Goal: Information Seeking & Learning: Check status

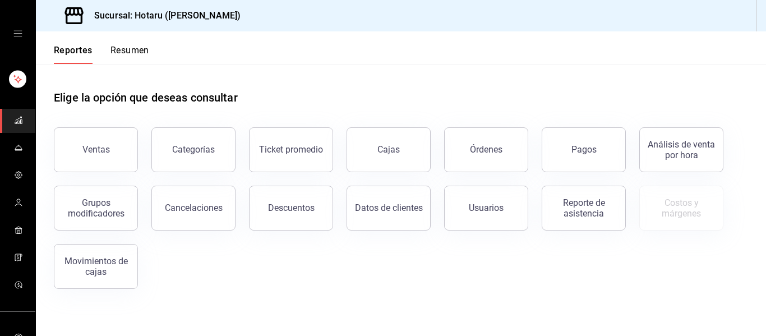
click at [107, 147] on div "Ventas" at bounding box center [95, 149] width 27 height 11
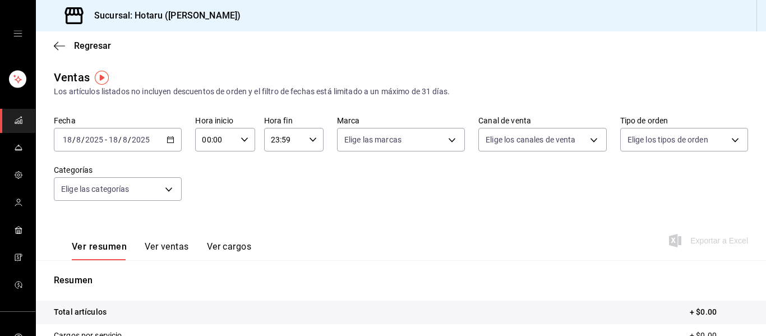
click at [169, 140] on icon "button" at bounding box center [171, 140] width 8 height 8
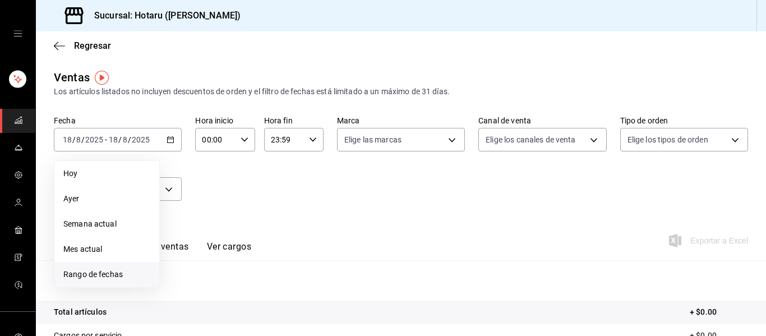
click at [121, 275] on span "Rango de fechas" at bounding box center [106, 275] width 87 height 12
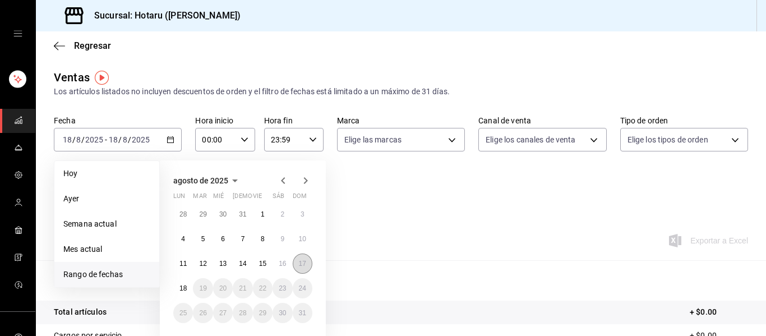
click at [303, 267] on abbr "17" at bounding box center [302, 264] width 7 height 8
click at [177, 292] on button "18" at bounding box center [183, 288] width 20 height 20
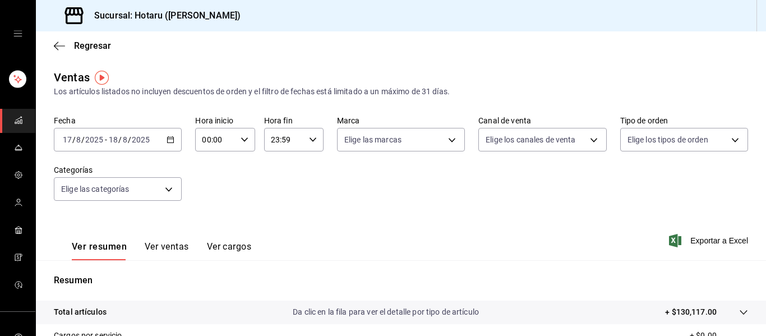
click at [245, 140] on icon "button" at bounding box center [245, 140] width 8 height 8
click at [209, 224] on span "02" at bounding box center [208, 222] width 12 height 9
type input "02:00"
click at [524, 202] on div at bounding box center [383, 168] width 766 height 336
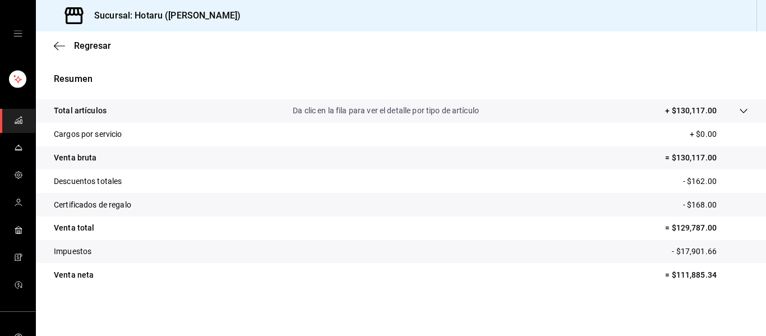
click at [15, 119] on icon "mailbox folders" at bounding box center [18, 118] width 6 height 3
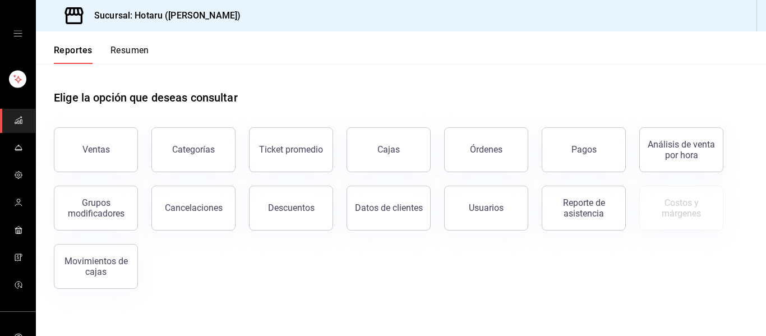
click at [47, 156] on div "Ventas" at bounding box center [89, 143] width 98 height 58
click at [100, 152] on div "Ventas" at bounding box center [95, 149] width 27 height 11
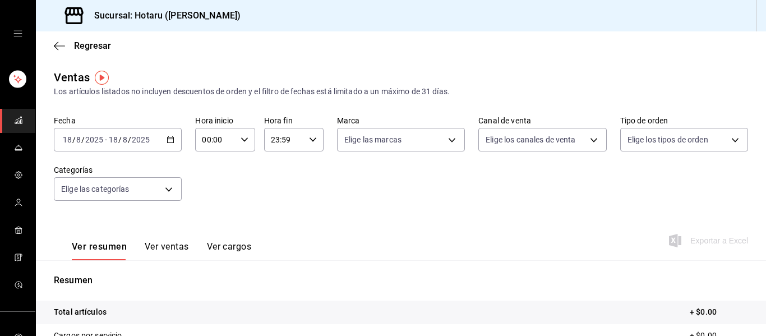
click at [20, 121] on link "mailbox folders" at bounding box center [17, 121] width 35 height 24
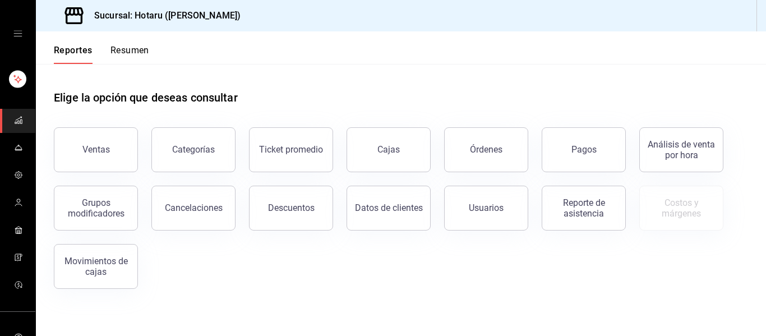
click at [578, 150] on div "Pagos" at bounding box center [584, 149] width 25 height 11
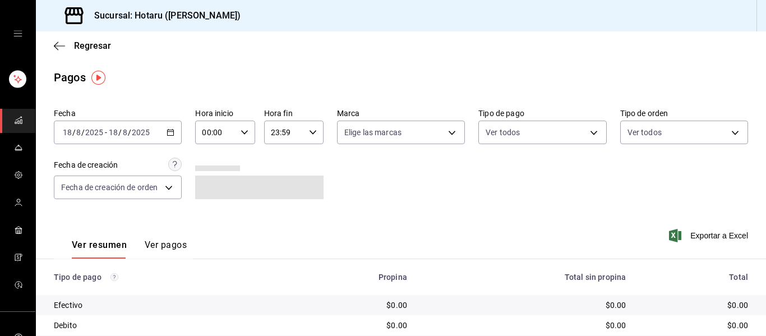
click at [167, 132] on icon "button" at bounding box center [171, 132] width 8 height 8
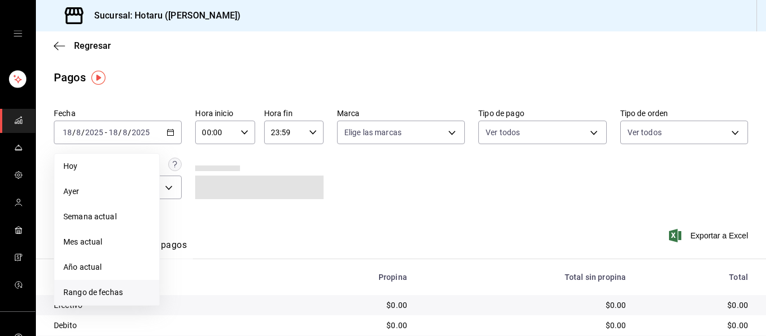
click at [129, 290] on span "Rango de fechas" at bounding box center [106, 293] width 87 height 12
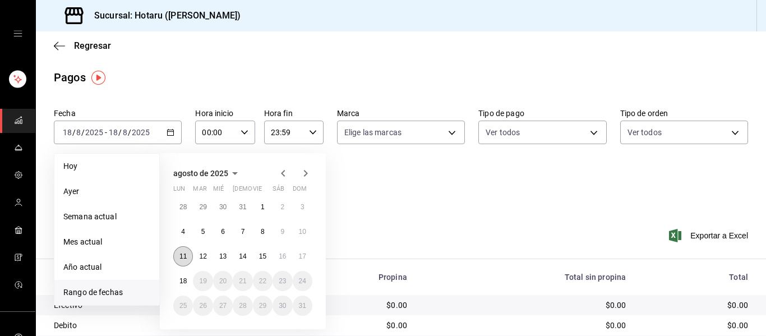
click at [187, 252] on button "11" at bounding box center [183, 256] width 20 height 20
click at [308, 252] on button "17" at bounding box center [303, 256] width 20 height 20
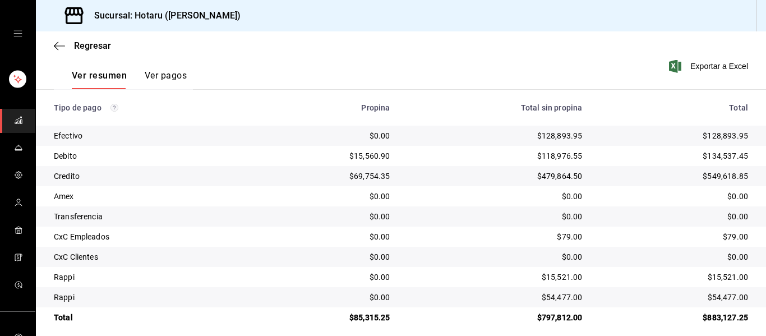
scroll to position [179, 0]
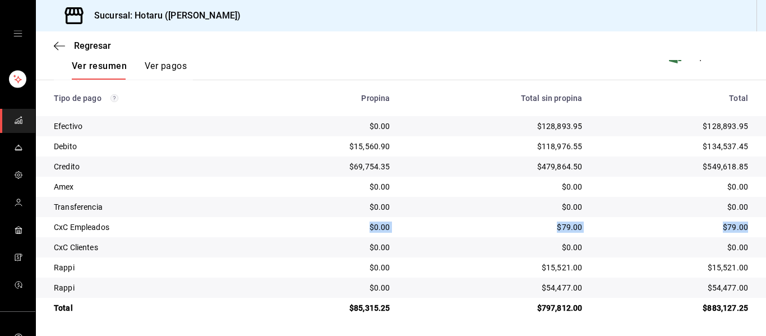
drag, startPoint x: 743, startPoint y: 226, endPoint x: 113, endPoint y: 234, distance: 629.9
click at [113, 234] on tr "CxC Empleados $0.00 $79.00 $79.00" at bounding box center [401, 227] width 730 height 20
click at [146, 223] on div "CxC Empleados" at bounding box center [151, 227] width 194 height 11
click at [730, 229] on div "$79.00" at bounding box center [674, 227] width 148 height 11
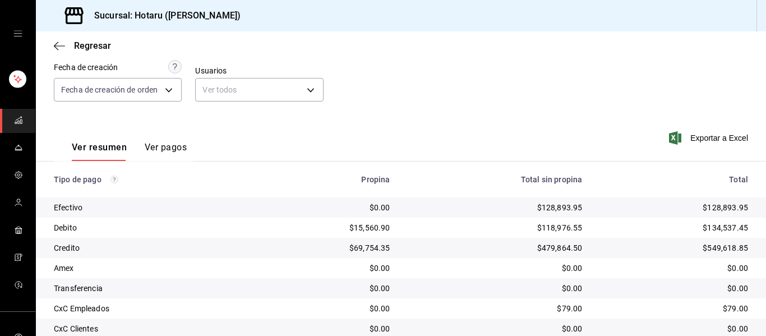
scroll to position [11, 0]
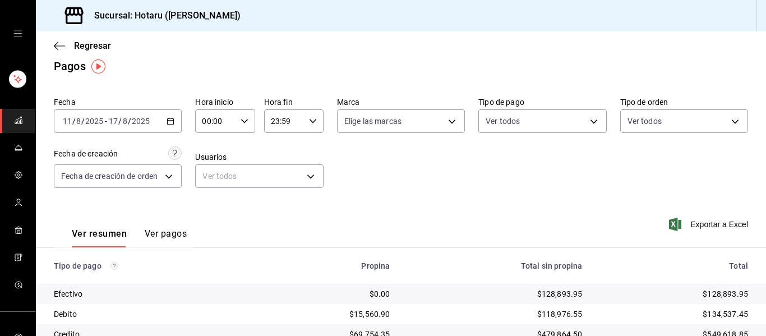
click at [176, 124] on div "2025-08-11 11 / 8 / 2025 - 2025-08-17 17 / 8 / 2025" at bounding box center [118, 121] width 128 height 24
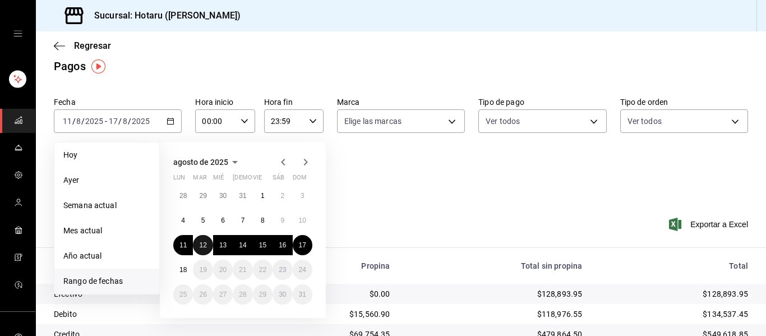
click at [206, 243] on abbr "12" at bounding box center [202, 245] width 7 height 8
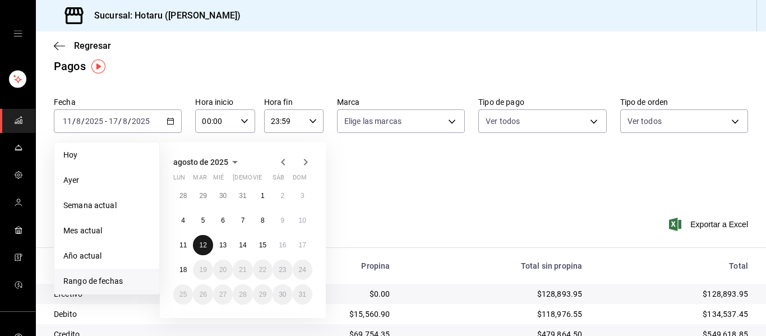
click at [206, 243] on abbr "12" at bounding box center [202, 245] width 7 height 8
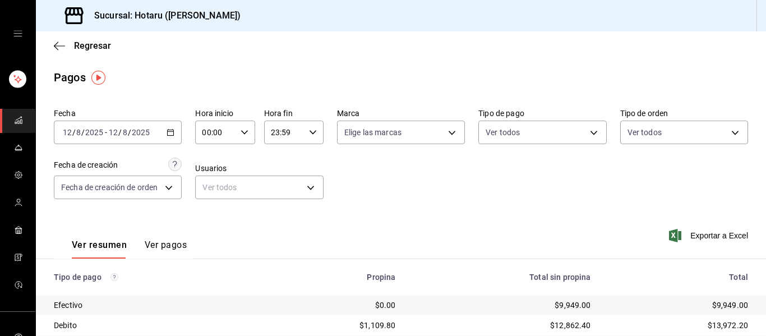
click at [172, 131] on \(Stroke\) "button" at bounding box center [170, 133] width 7 height 6
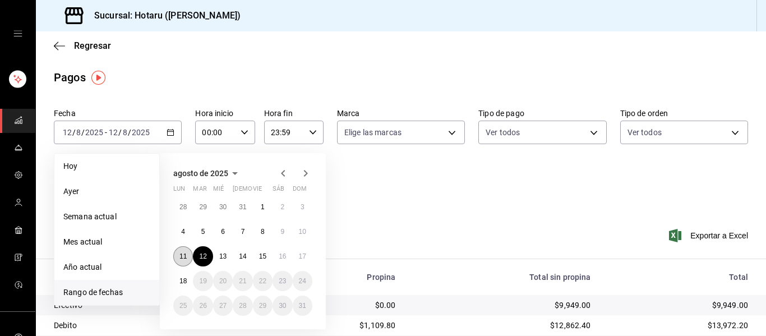
click at [185, 252] on abbr "11" at bounding box center [182, 256] width 7 height 8
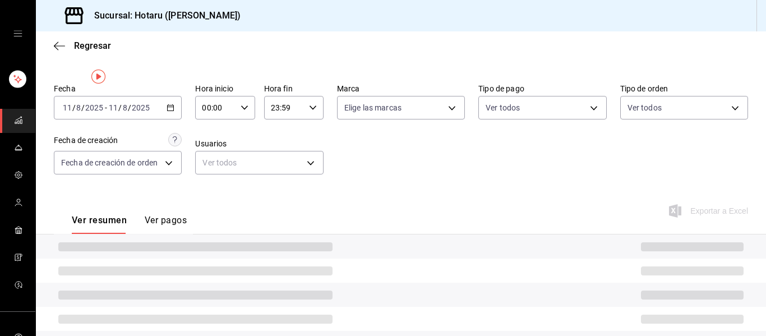
scroll to position [134, 0]
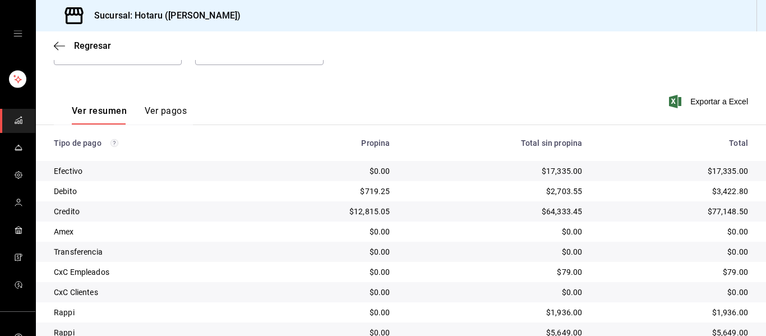
click at [14, 118] on icon "mailbox folders" at bounding box center [18, 120] width 9 height 9
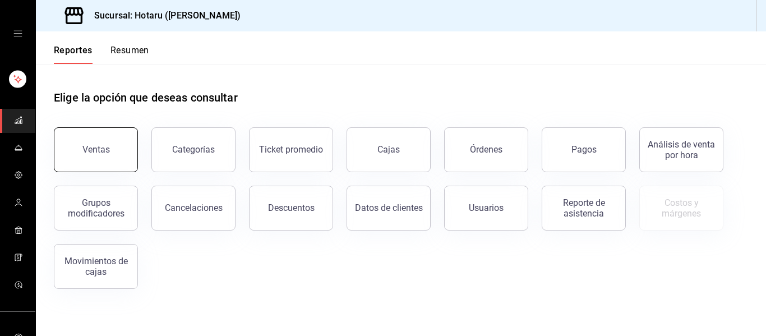
click at [104, 149] on div "Ventas" at bounding box center [95, 149] width 27 height 11
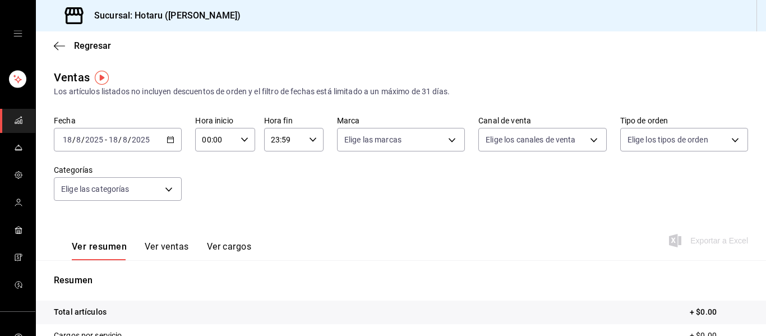
click at [170, 141] on icon "button" at bounding box center [171, 140] width 8 height 8
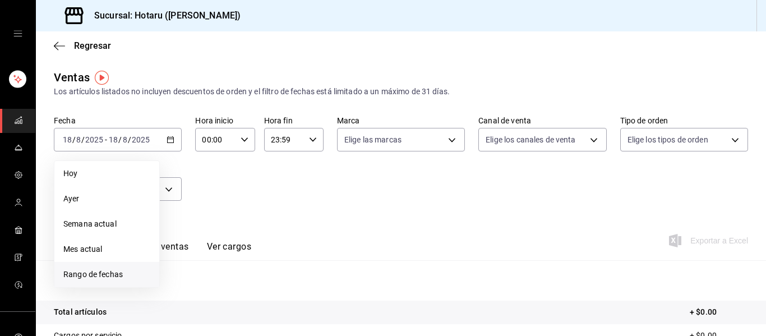
click at [80, 275] on span "Rango de fechas" at bounding box center [106, 275] width 87 height 12
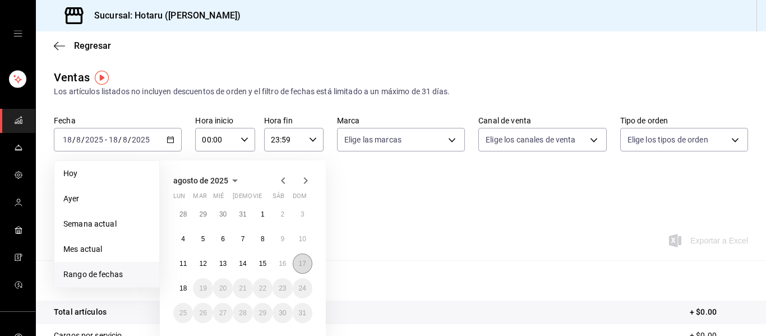
click at [303, 264] on abbr "17" at bounding box center [302, 264] width 7 height 8
click at [177, 261] on button "11" at bounding box center [183, 264] width 20 height 20
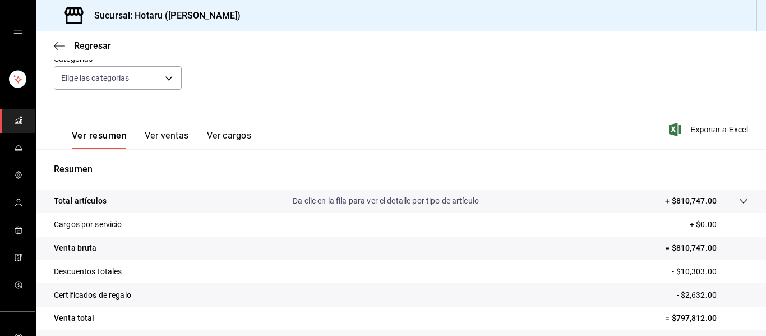
scroll to position [168, 0]
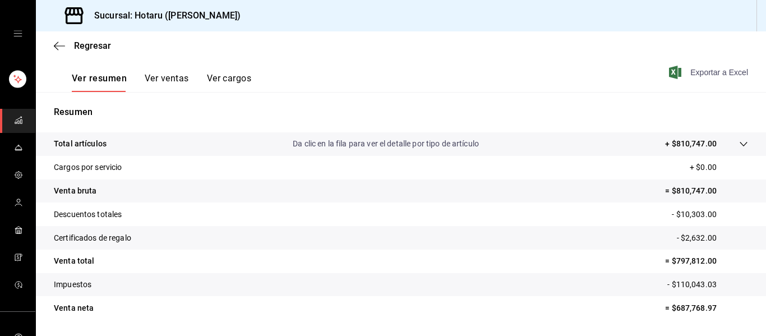
click at [739, 71] on span "Exportar a Excel" at bounding box center [709, 72] width 77 height 13
click at [22, 117] on link "mailbox folders" at bounding box center [17, 121] width 35 height 24
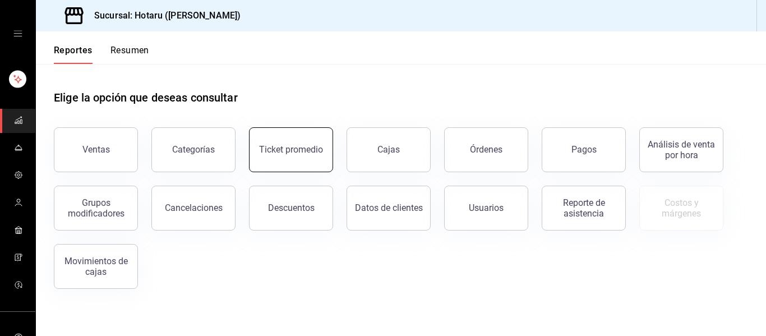
click at [273, 140] on button "Ticket promedio" at bounding box center [291, 149] width 84 height 45
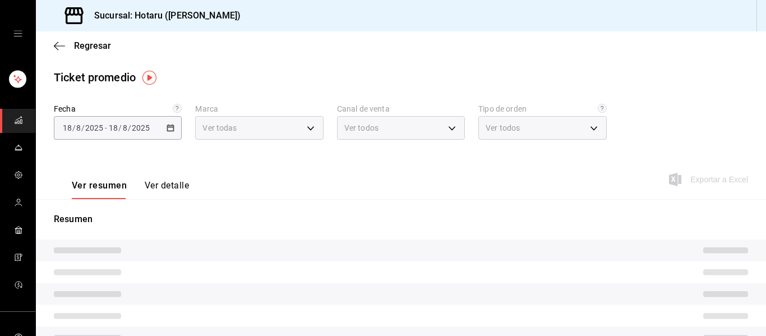
type input "c6f689f8-63fd-49a8-a607-35aea03ac6a9,619c758d-7c36-49c6-a756-e52d453908cb"
type input "PARROT,UBER_EATS,RAPPI,DIDI_FOOD,ONLINE"
type input "1ceba3b7-3cd3-4620-b4ec-4b6d29c74f5d,f38966ed-c187-4b4e-a817-8ece369e4d0b,32ac7…"
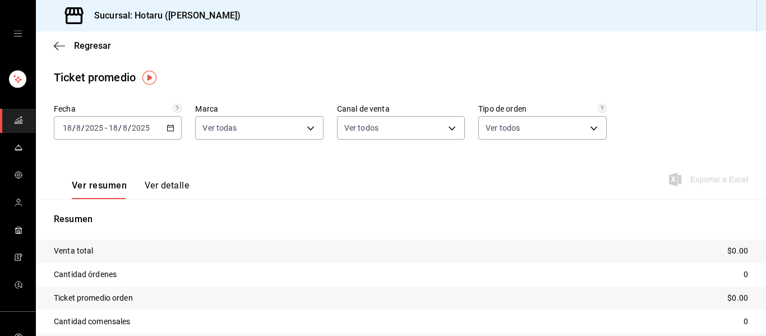
click at [172, 129] on \(Stroke\) "button" at bounding box center [170, 128] width 7 height 6
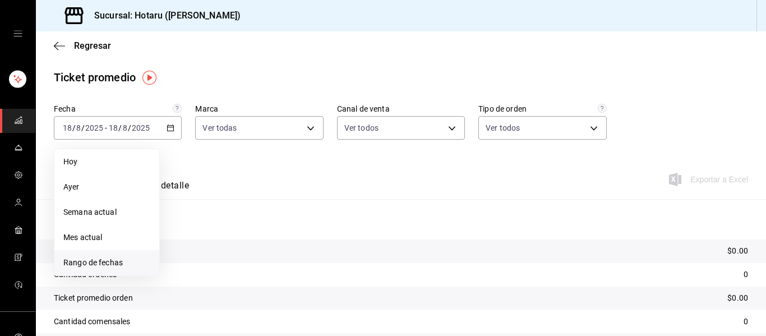
click at [99, 264] on span "Rango de fechas" at bounding box center [106, 263] width 87 height 12
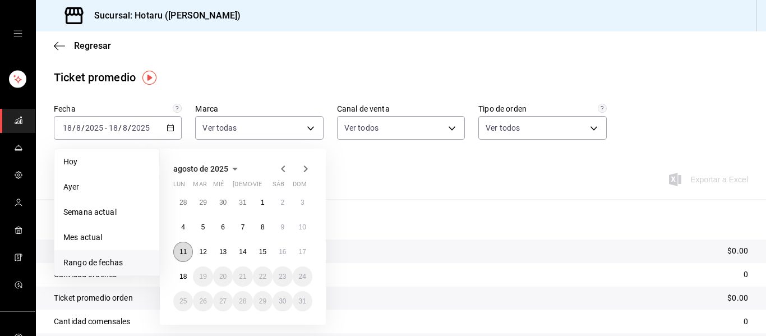
click at [186, 247] on button "11" at bounding box center [183, 252] width 20 height 20
click at [306, 244] on button "17" at bounding box center [303, 252] width 20 height 20
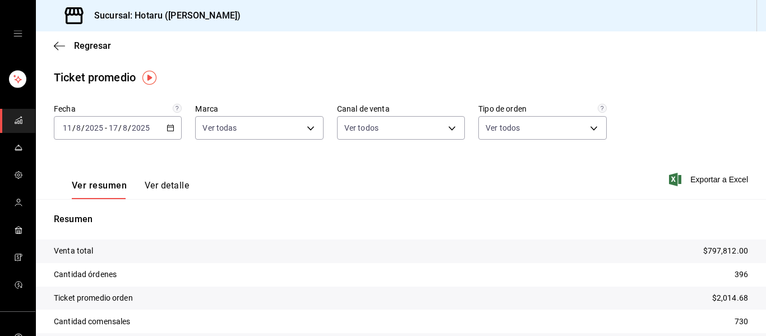
click at [14, 118] on icon "mailbox folders" at bounding box center [18, 120] width 9 height 9
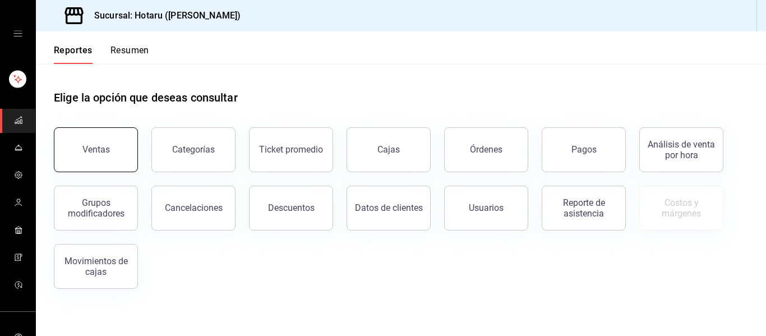
click at [78, 153] on button "Ventas" at bounding box center [96, 149] width 84 height 45
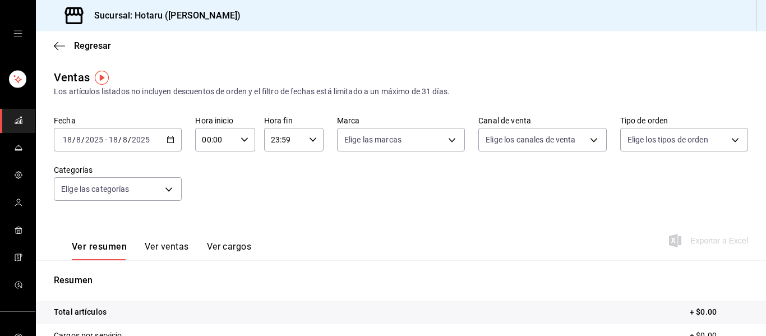
click at [172, 138] on icon "button" at bounding box center [171, 140] width 8 height 8
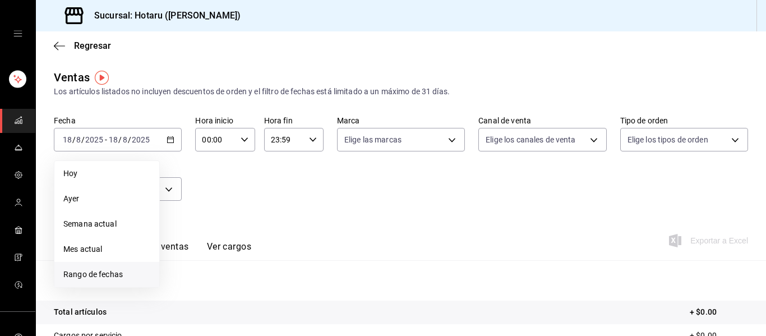
click at [82, 273] on span "Rango de fechas" at bounding box center [106, 275] width 87 height 12
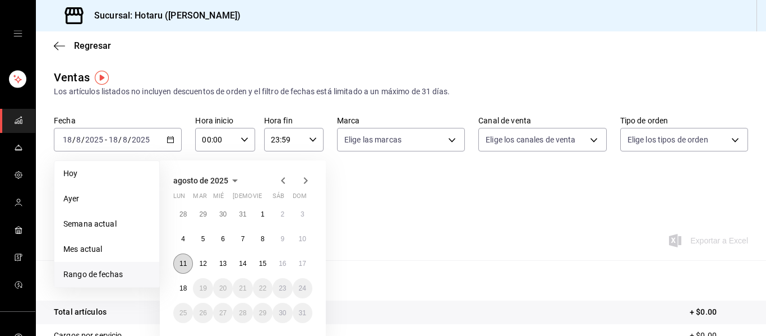
click at [182, 261] on abbr "11" at bounding box center [182, 264] width 7 height 8
click at [179, 264] on abbr "11" at bounding box center [182, 264] width 7 height 8
click at [308, 261] on button "17" at bounding box center [303, 264] width 20 height 20
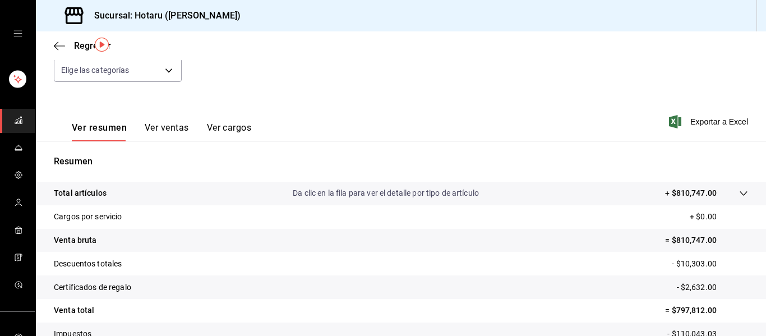
scroll to position [33, 0]
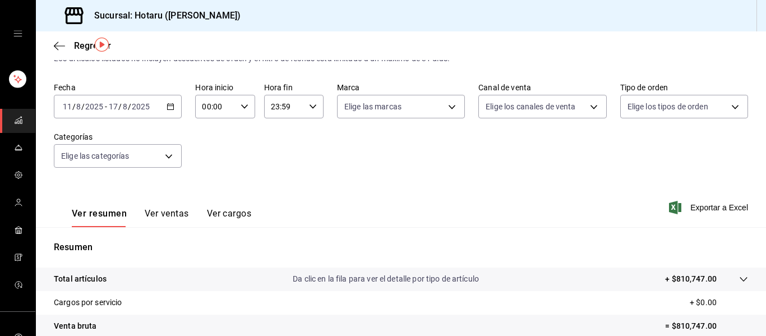
click at [167, 104] on icon "button" at bounding box center [171, 107] width 8 height 8
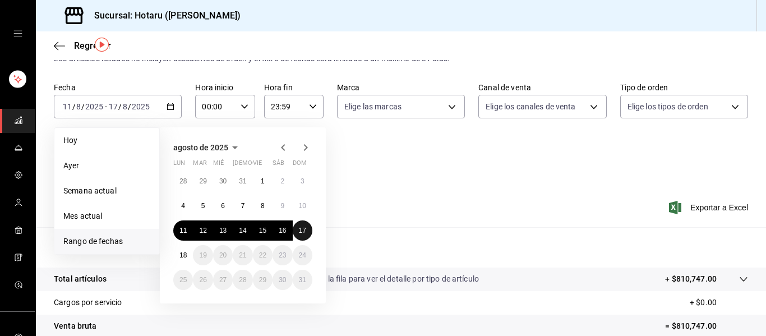
click at [305, 226] on button "17" at bounding box center [303, 230] width 20 height 20
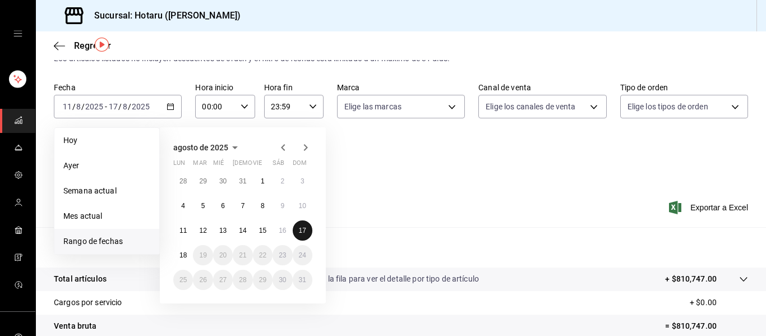
click at [305, 226] on button "17" at bounding box center [303, 230] width 20 height 20
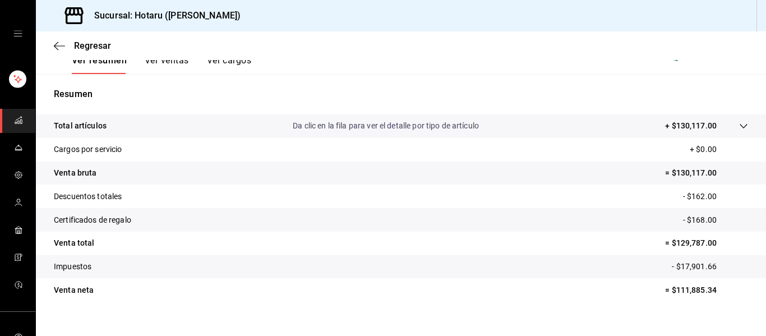
scroll to position [201, 0]
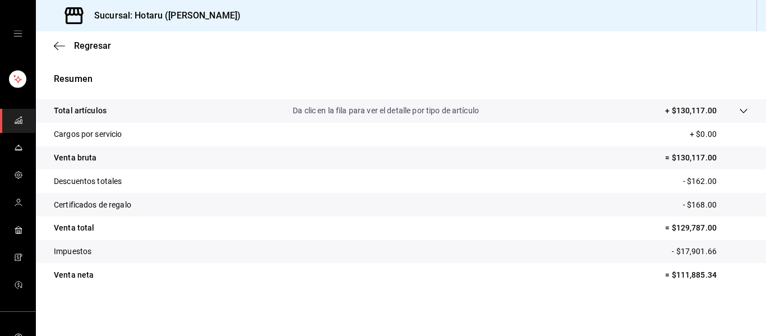
drag, startPoint x: 16, startPoint y: 121, endPoint x: 29, endPoint y: 121, distance: 12.9
click at [16, 121] on icon "mailbox folders" at bounding box center [18, 120] width 9 height 9
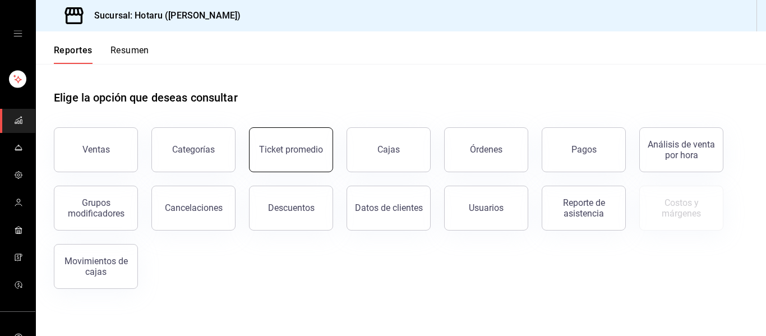
click at [282, 149] on div "Ticket promedio" at bounding box center [291, 149] width 64 height 11
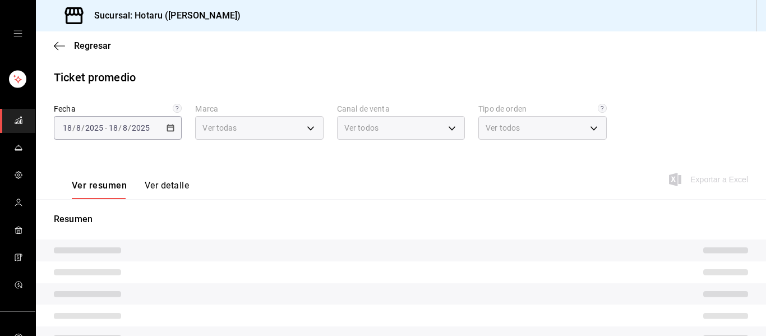
type input "c6f689f8-63fd-49a8-a607-35aea03ac6a9,619c758d-7c36-49c6-a756-e52d453908cb"
type input "PARROT,UBER_EATS,RAPPI,DIDI_FOOD,ONLINE"
type input "1ceba3b7-3cd3-4620-b4ec-4b6d29c74f5d,f38966ed-c187-4b4e-a817-8ece369e4d0b,32ac7…"
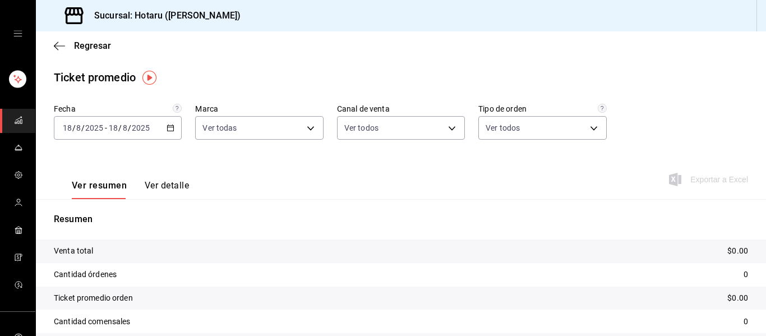
click at [169, 131] on \(Stroke\) "button" at bounding box center [170, 128] width 7 height 6
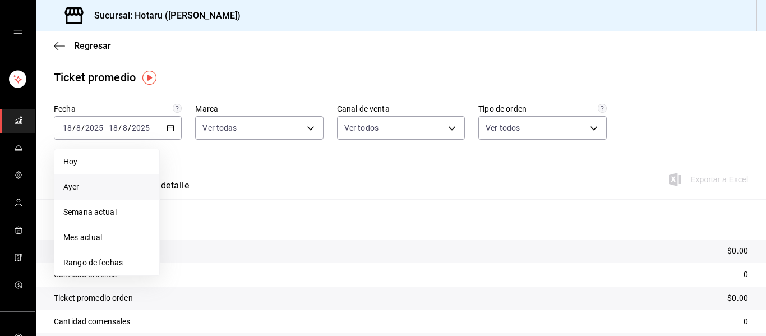
click at [119, 177] on li "Ayer" at bounding box center [106, 186] width 105 height 25
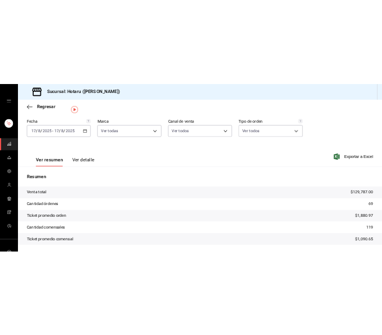
scroll to position [14, 0]
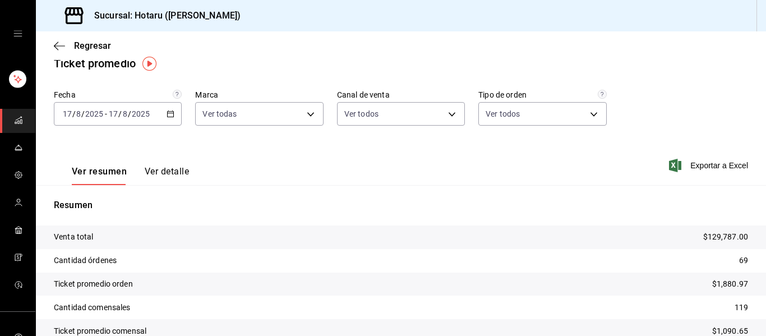
click at [168, 116] on icon "button" at bounding box center [171, 114] width 8 height 8
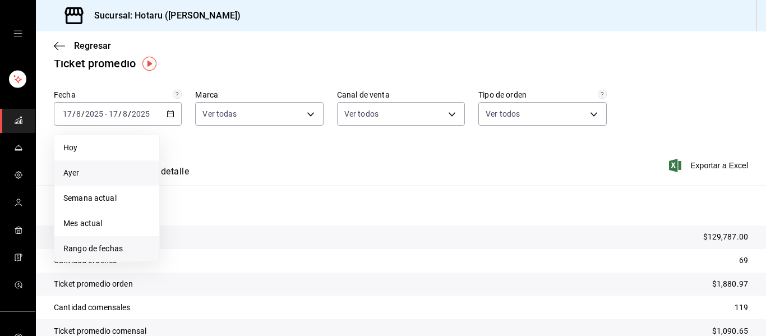
click at [118, 251] on span "Rango de fechas" at bounding box center [106, 249] width 87 height 12
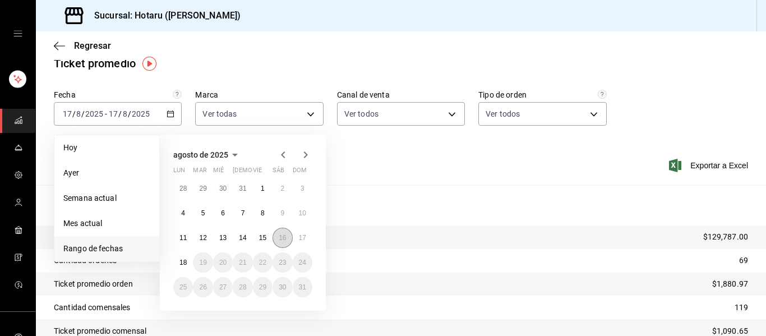
click at [282, 237] on abbr "16" at bounding box center [282, 238] width 7 height 8
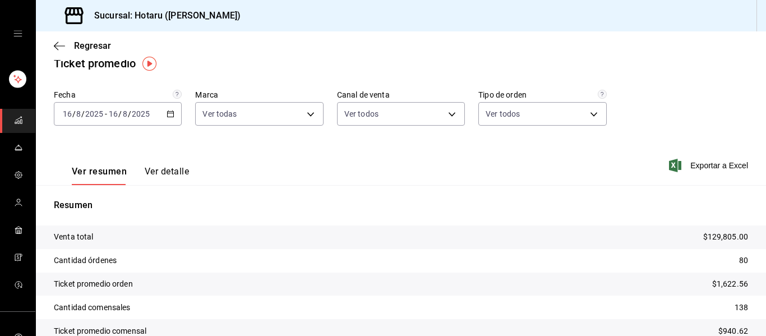
click at [172, 118] on div "2025-08-16 16 / 8 / 2025 - 2025-08-16 16 / 8 / 2025" at bounding box center [118, 114] width 128 height 24
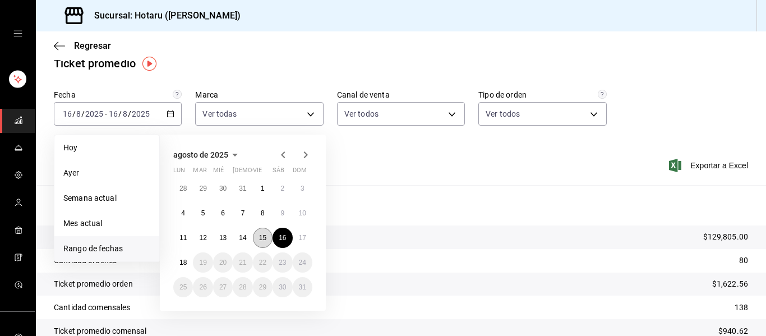
click at [268, 237] on button "15" at bounding box center [263, 238] width 20 height 20
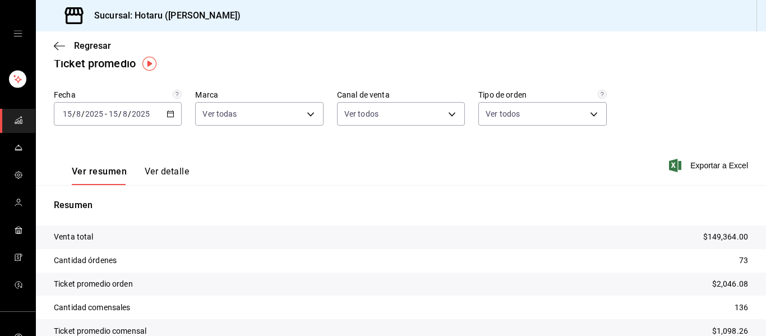
click at [169, 117] on \(Stroke\) "button" at bounding box center [170, 114] width 7 height 6
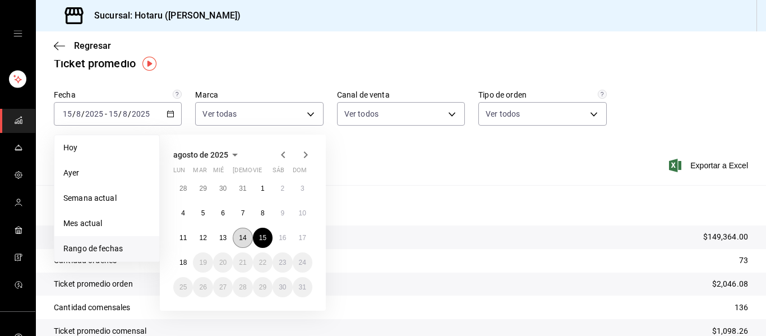
click at [250, 237] on button "14" at bounding box center [243, 238] width 20 height 20
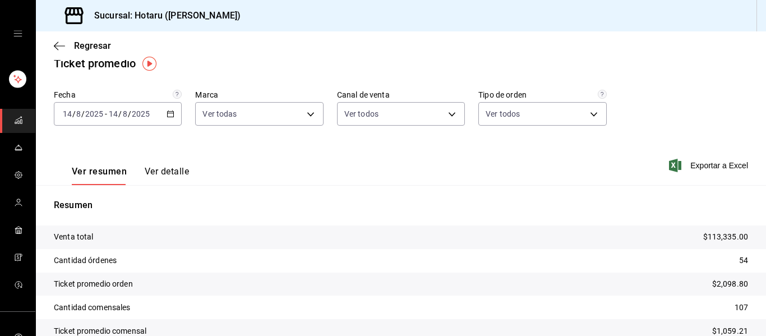
click at [169, 113] on icon "button" at bounding box center [171, 114] width 8 height 8
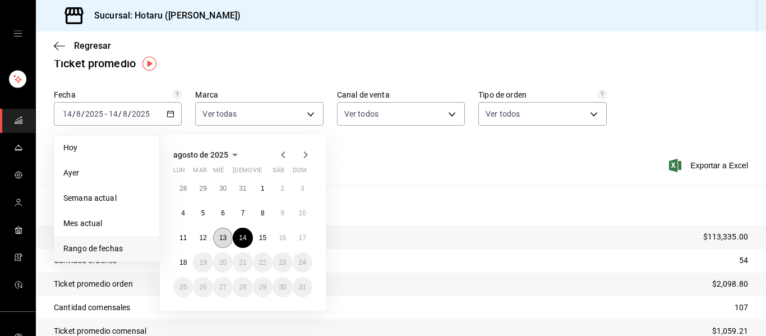
click at [229, 235] on button "13" at bounding box center [223, 238] width 20 height 20
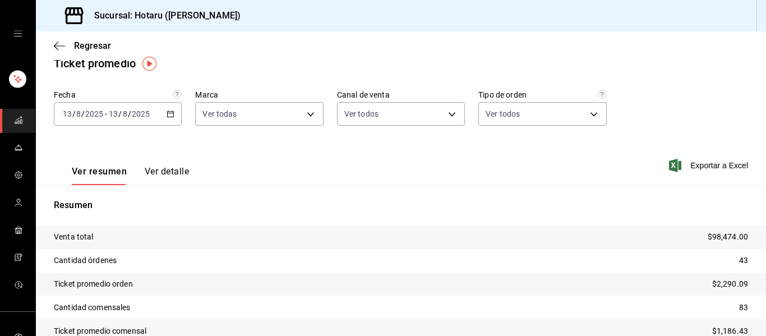
click at [168, 118] on div "2025-08-13 13 / 8 / 2025 - 2025-08-13 13 / 8 / 2025" at bounding box center [118, 114] width 128 height 24
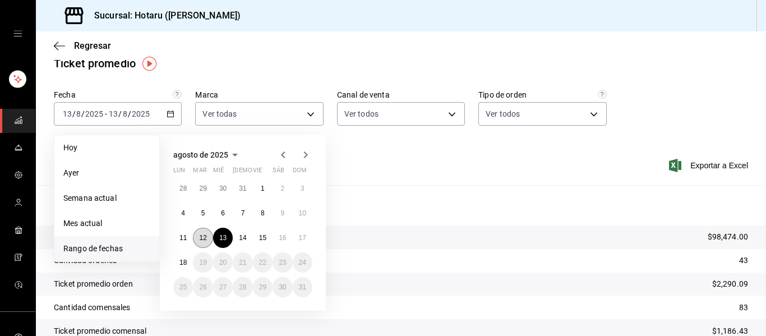
click at [206, 235] on abbr "12" at bounding box center [202, 238] width 7 height 8
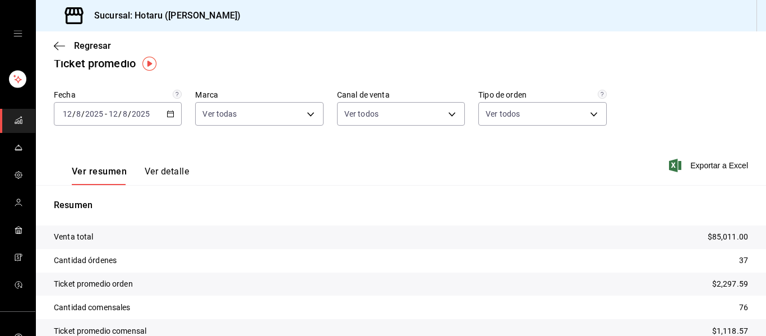
click at [168, 113] on \(Stroke\) "button" at bounding box center [171, 113] width 6 height 1
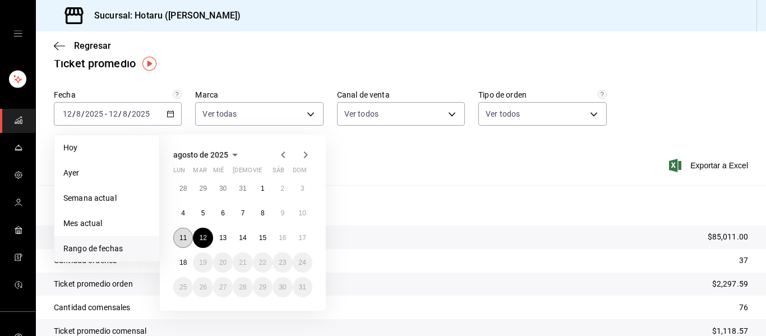
click at [185, 241] on abbr "11" at bounding box center [182, 238] width 7 height 8
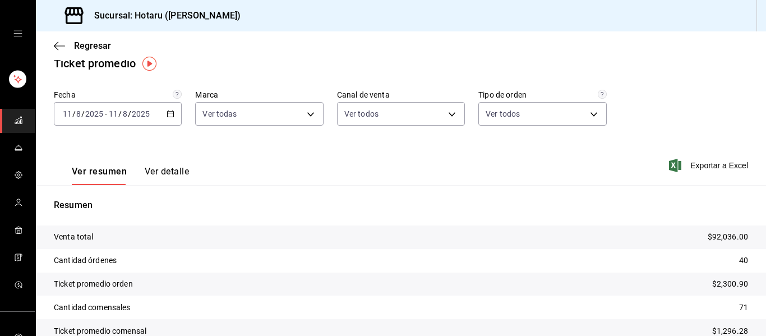
click at [167, 112] on icon "button" at bounding box center [171, 114] width 8 height 8
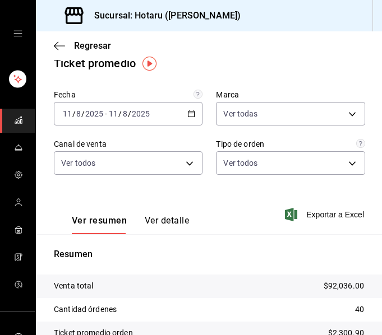
click at [16, 118] on icon "mailbox folders" at bounding box center [18, 118] width 6 height 3
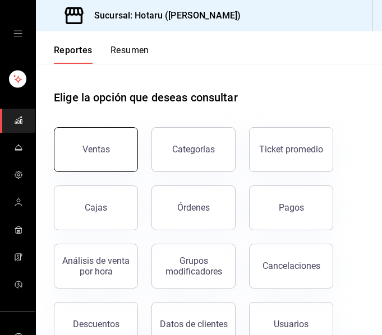
click at [80, 156] on button "Ventas" at bounding box center [96, 149] width 84 height 45
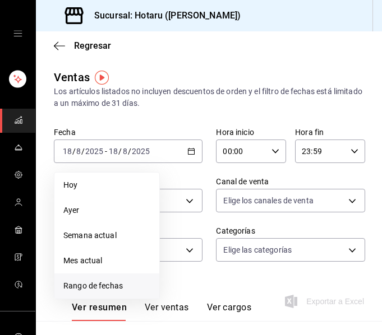
click at [99, 286] on span "Rango de fechas" at bounding box center [106, 286] width 87 height 12
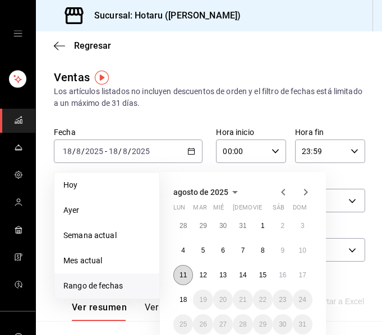
click at [185, 274] on abbr "11" at bounding box center [182, 275] width 7 height 8
click at [310, 273] on button "17" at bounding box center [303, 275] width 20 height 20
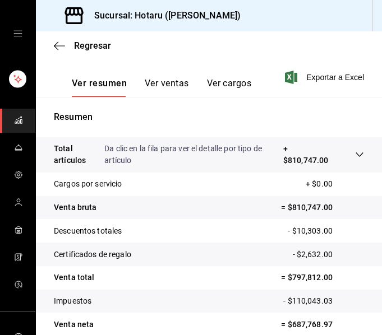
scroll to position [275, 0]
